Goal: Task Accomplishment & Management: Use online tool/utility

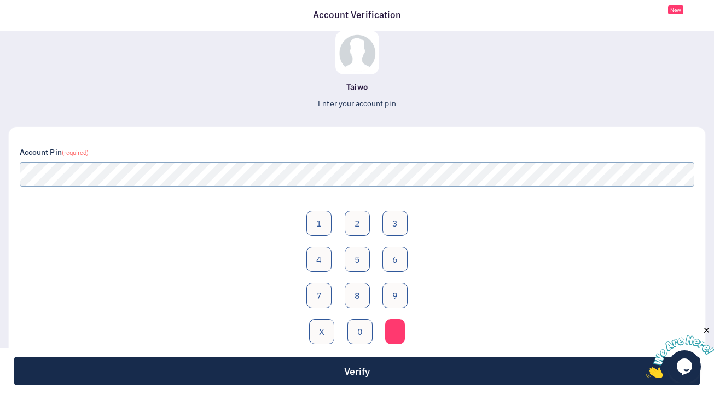
scroll to position [60, 0]
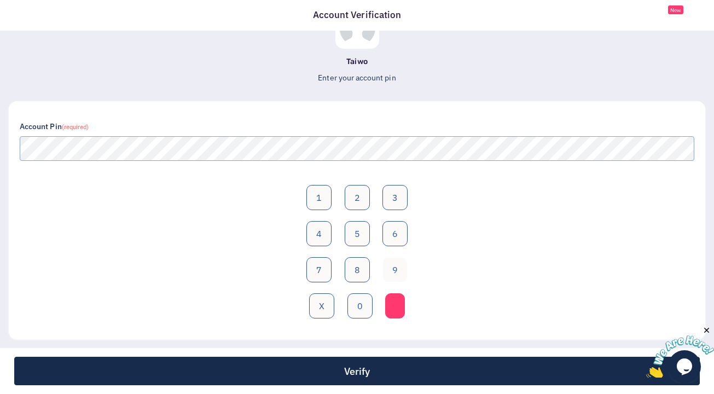
click at [393, 270] on button "9" at bounding box center [394, 269] width 25 height 25
click at [352, 312] on button "0" at bounding box center [359, 305] width 25 height 25
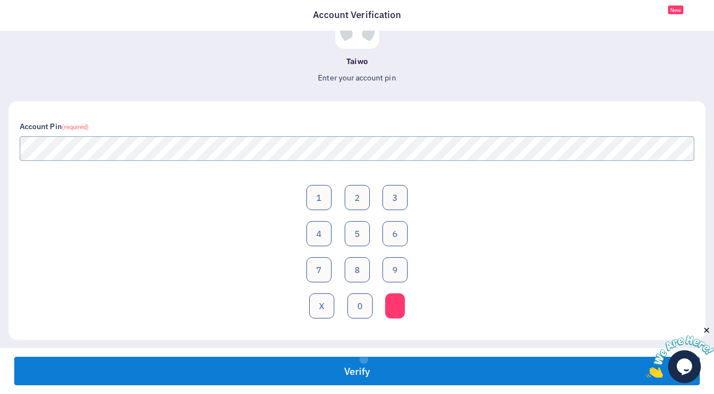
click at [363, 359] on button "Verify" at bounding box center [356, 371] width 685 height 28
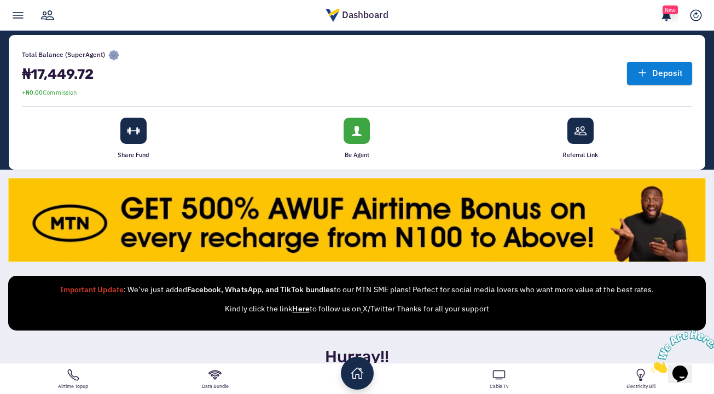
click at [662, 66] on link "Deposit" at bounding box center [659, 73] width 65 height 22
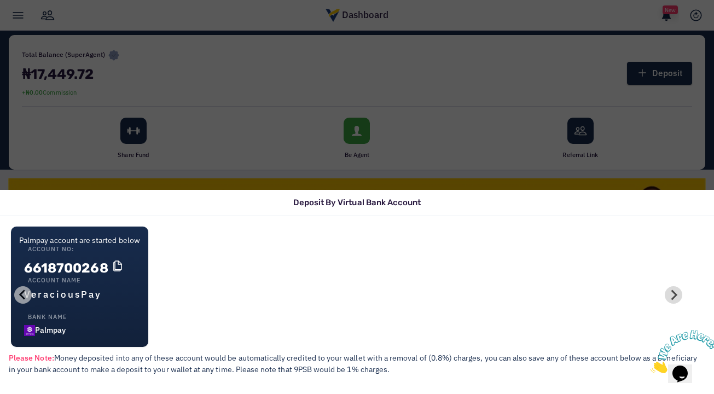
click at [470, 81] on div "Deposit By Virtual Bank Account Palmpay account are started below Account No: 6…" at bounding box center [357, 197] width 714 height 394
